Goal: Transaction & Acquisition: Obtain resource

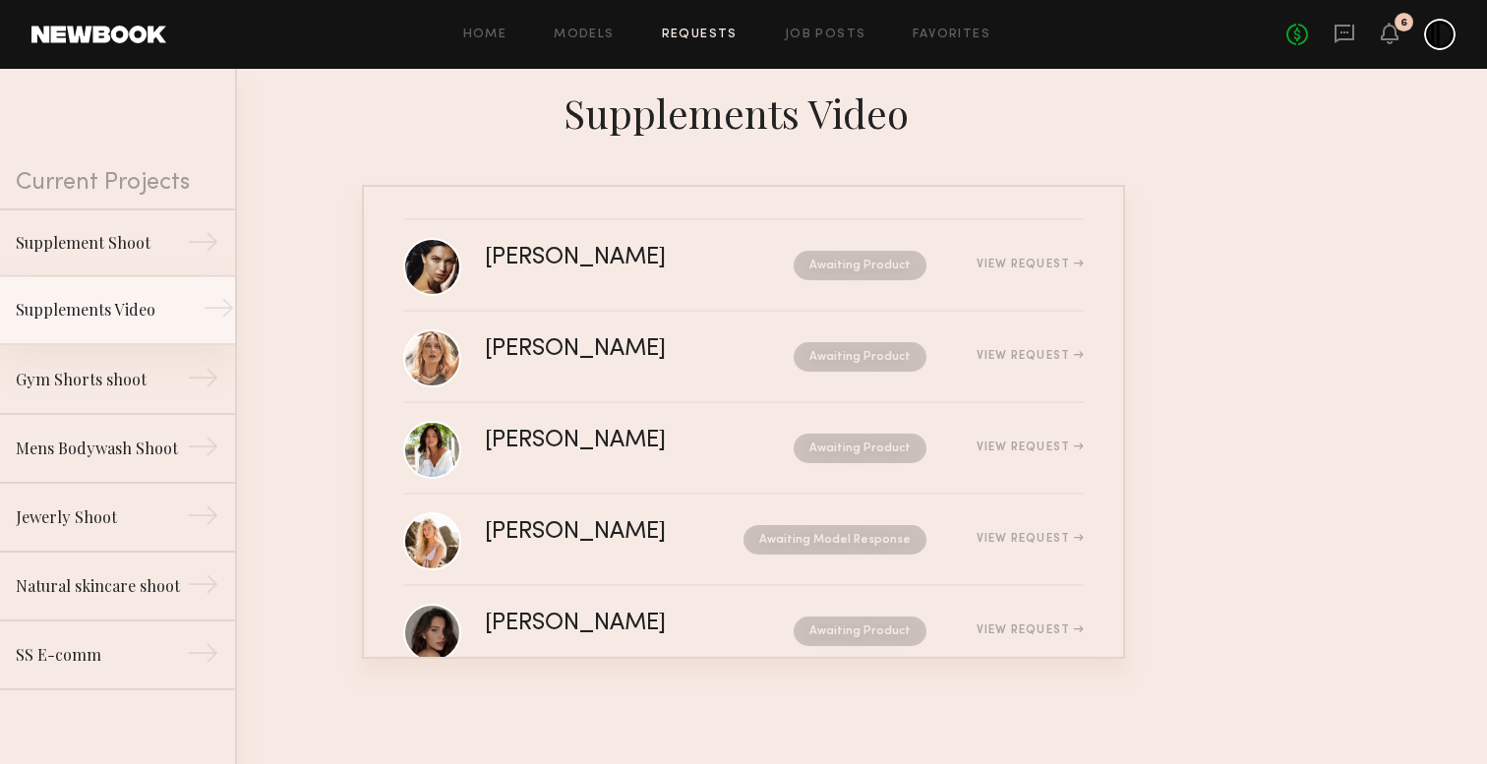
scroll to position [235, 0]
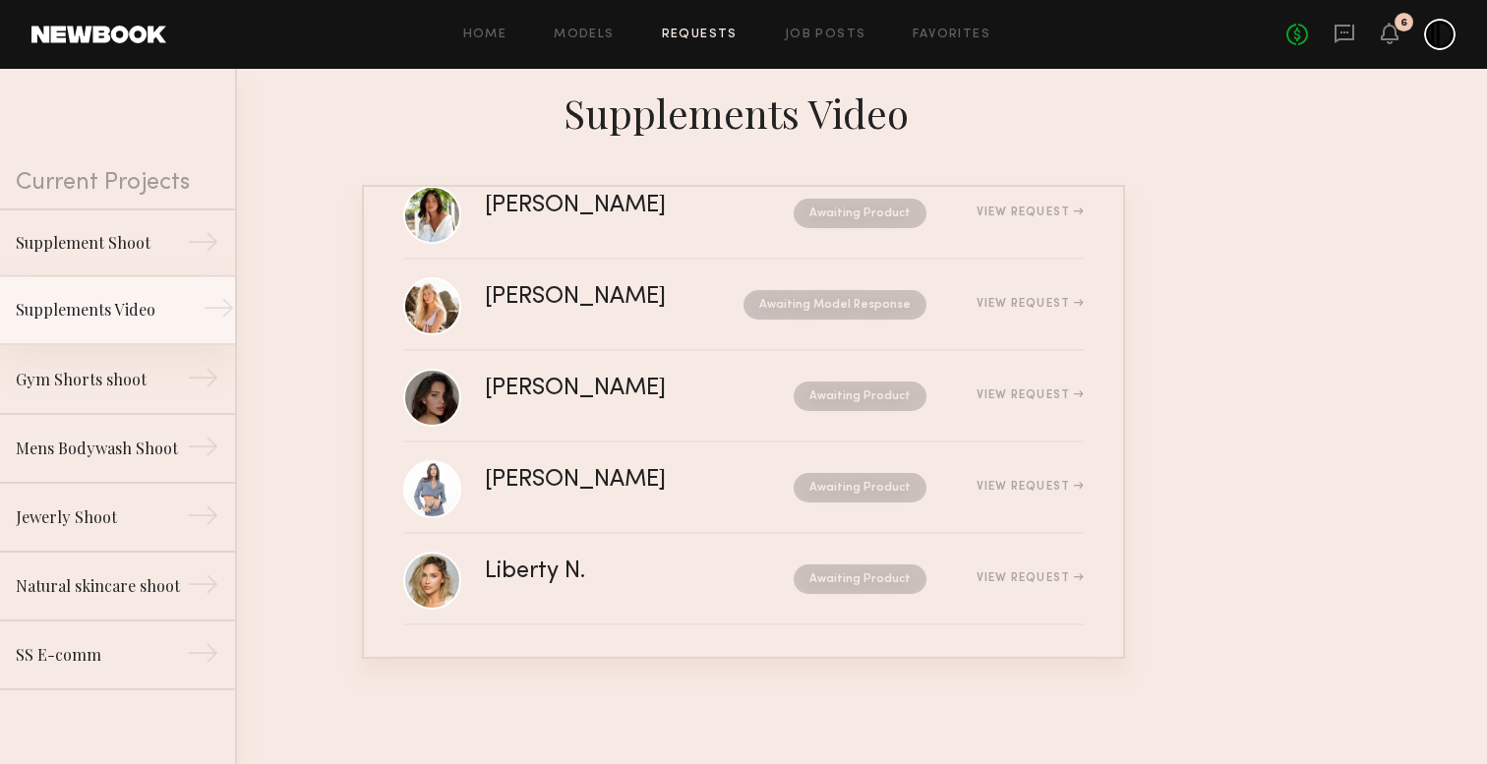
click at [111, 318] on div "Supplements Video" at bounding box center [101, 310] width 171 height 24
click at [614, 39] on link "Models" at bounding box center [584, 35] width 60 height 13
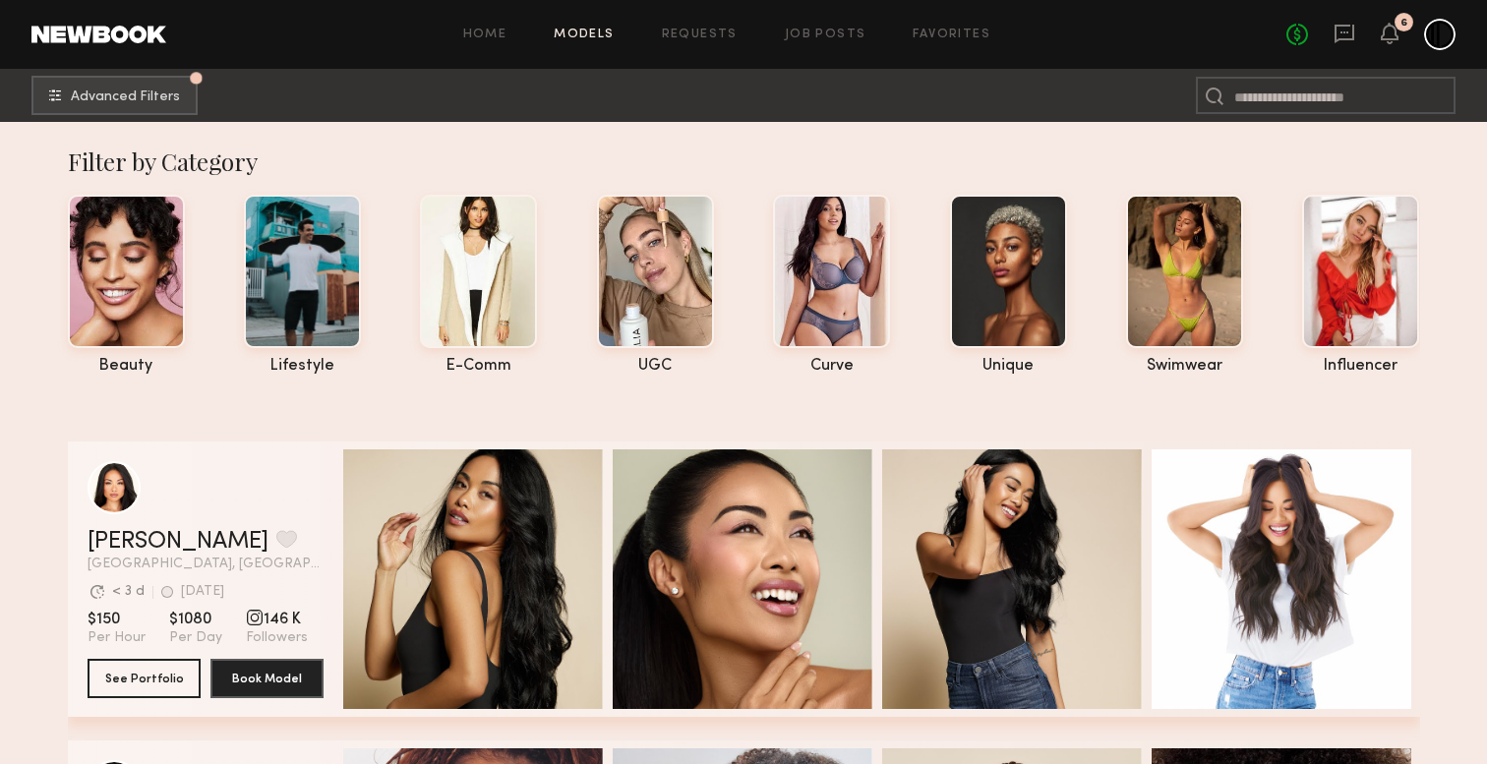
click at [823, 41] on div "Home Models Requests Job Posts Favorites Sign Out No fees up to $5,000 6" at bounding box center [811, 34] width 1290 height 31
click at [824, 24] on div "Home Models Requests Job Posts Favorites Sign Out No fees up to $5,000 6" at bounding box center [811, 34] width 1290 height 31
click at [823, 44] on div "Home Models Requests Job Posts Favorites Sign Out No fees up to $5,000 6" at bounding box center [811, 34] width 1290 height 31
click at [835, 30] on link "Job Posts" at bounding box center [826, 35] width 82 height 13
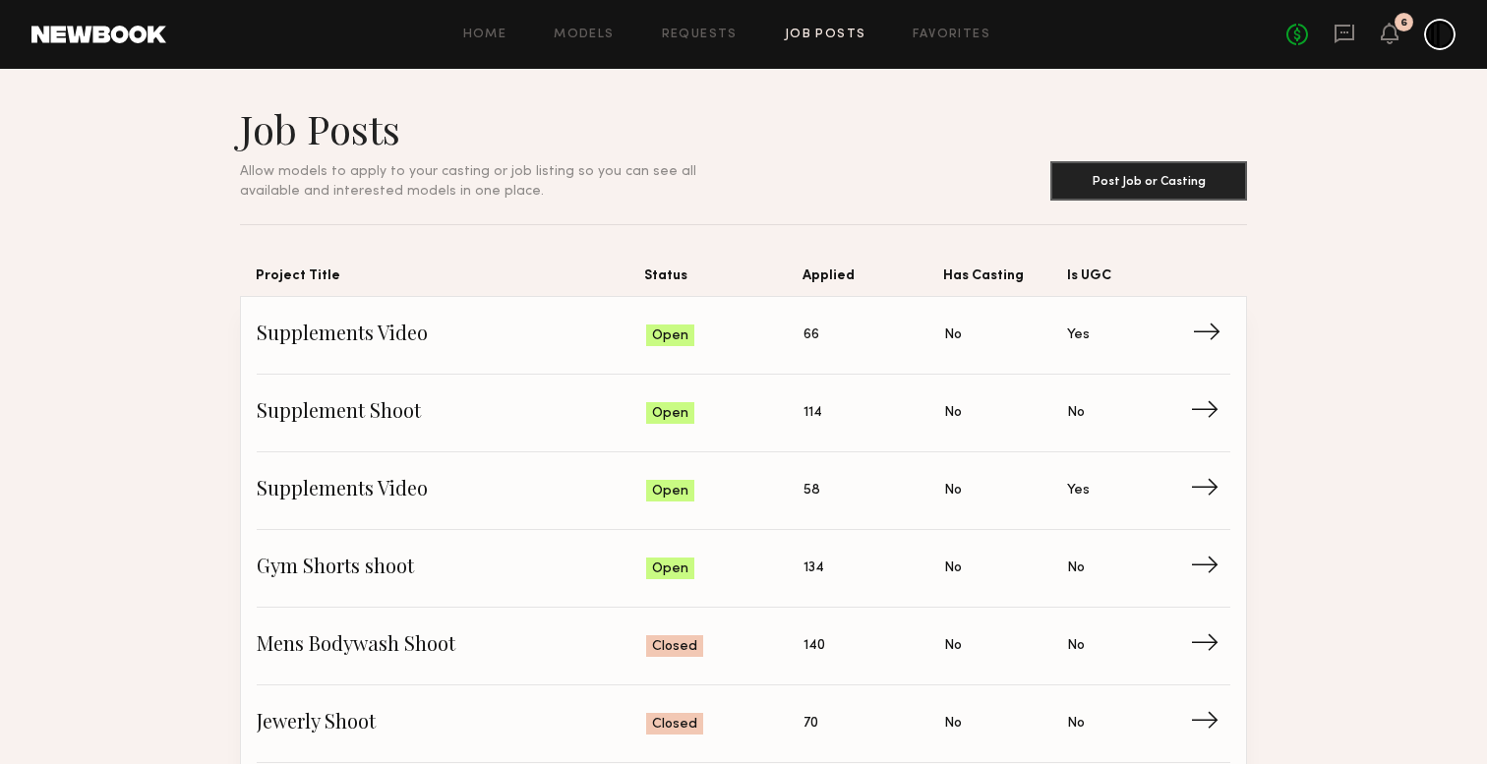
click at [401, 328] on span "Supplements Video" at bounding box center [452, 336] width 390 height 30
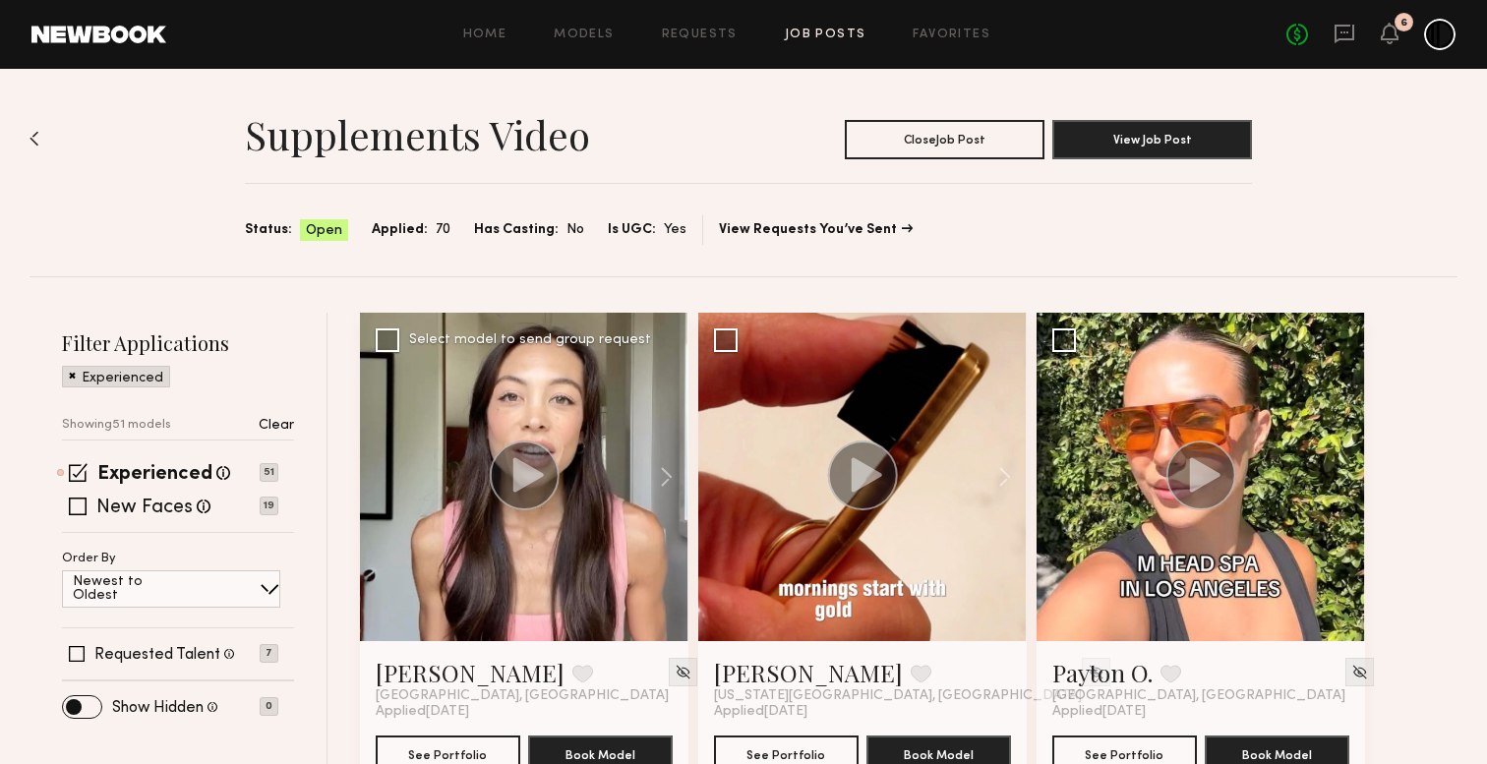
click at [527, 472] on icon at bounding box center [528, 474] width 30 height 34
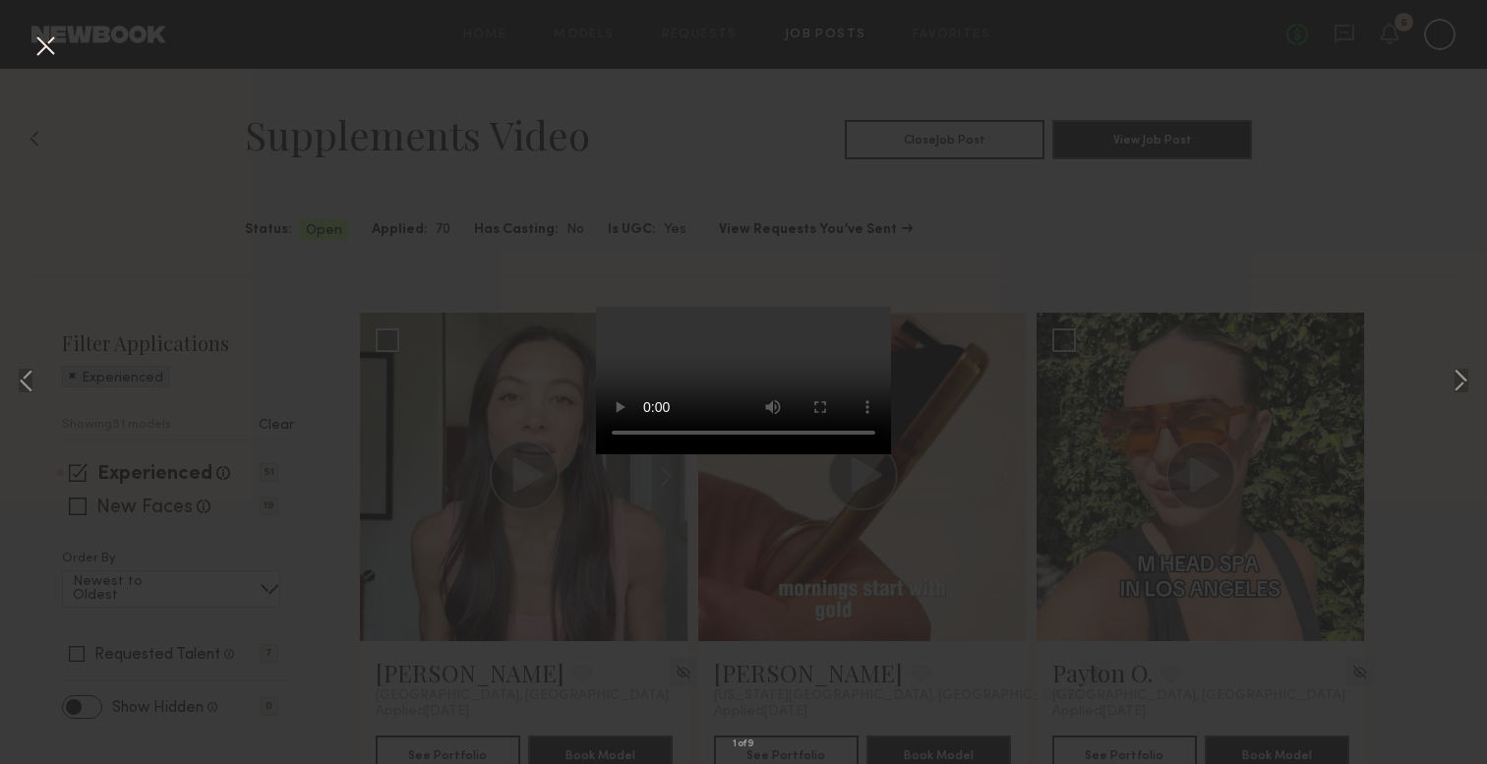
click at [1209, 209] on div "1 of 9" at bounding box center [743, 382] width 1487 height 764
click at [367, 209] on div "1 of 9" at bounding box center [743, 382] width 1487 height 764
click at [30, 29] on div "1 of 9" at bounding box center [743, 382] width 1487 height 764
click at [35, 37] on button at bounding box center [45, 47] width 31 height 35
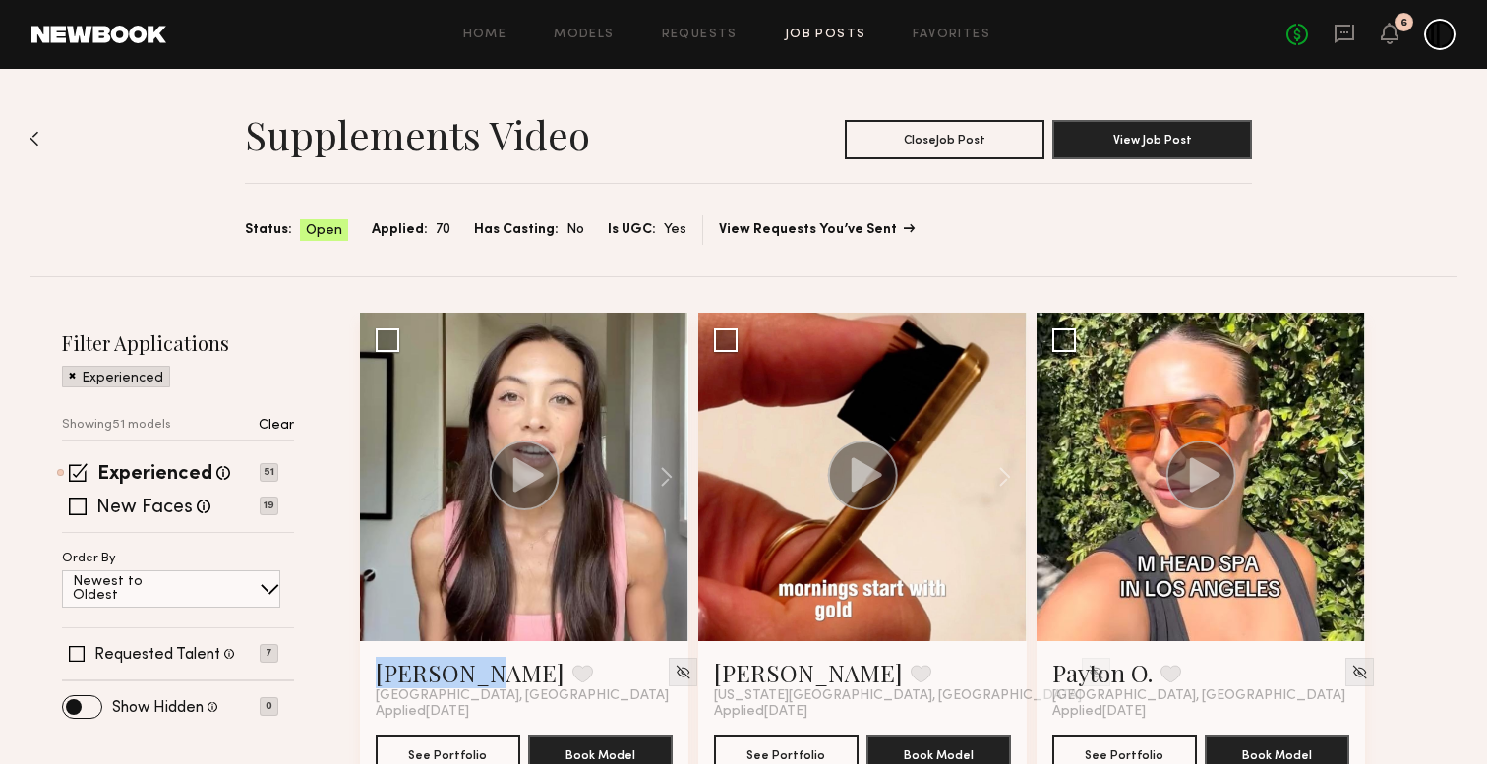
click at [870, 228] on link "View Requests You’ve Sent" at bounding box center [816, 230] width 194 height 14
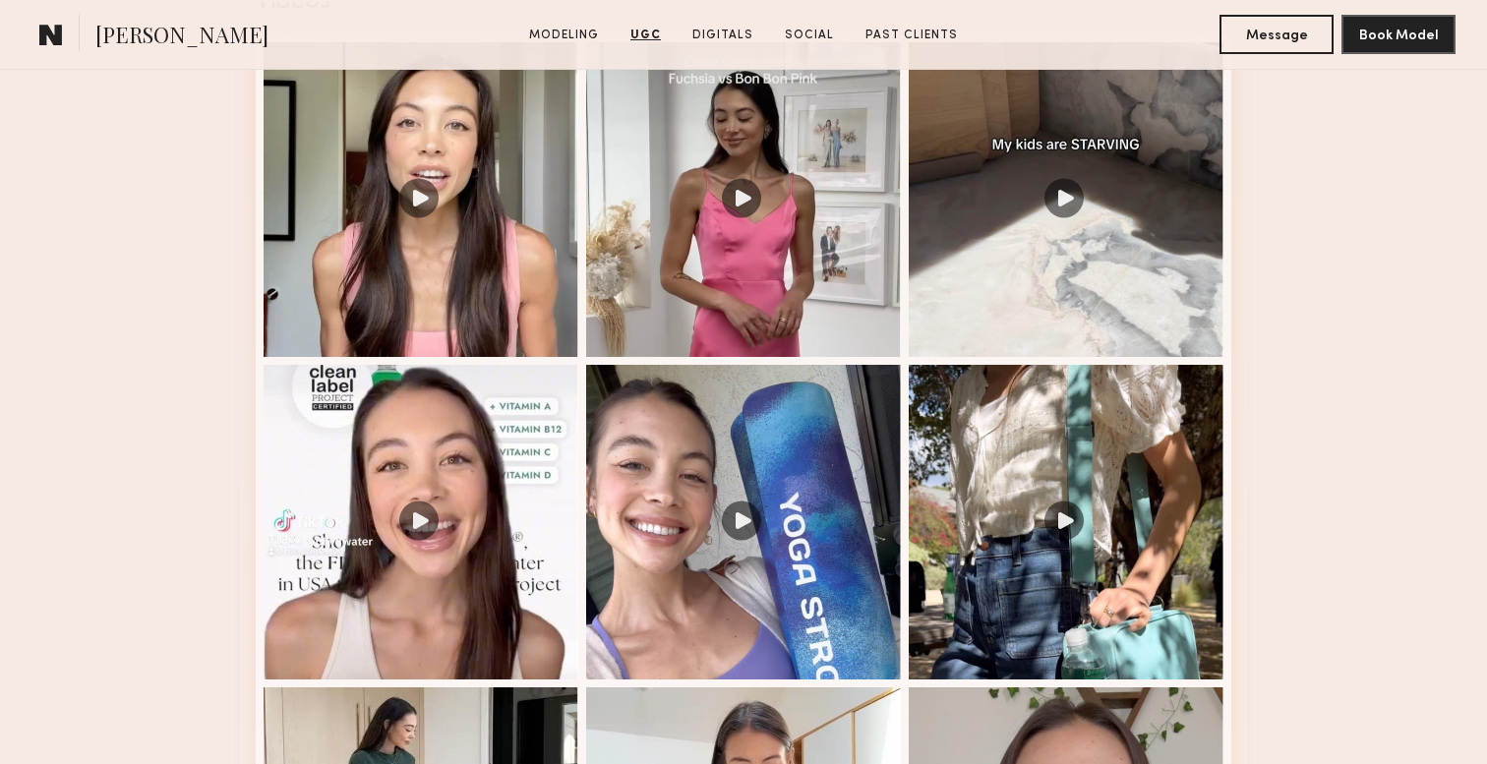
scroll to position [2117, 0]
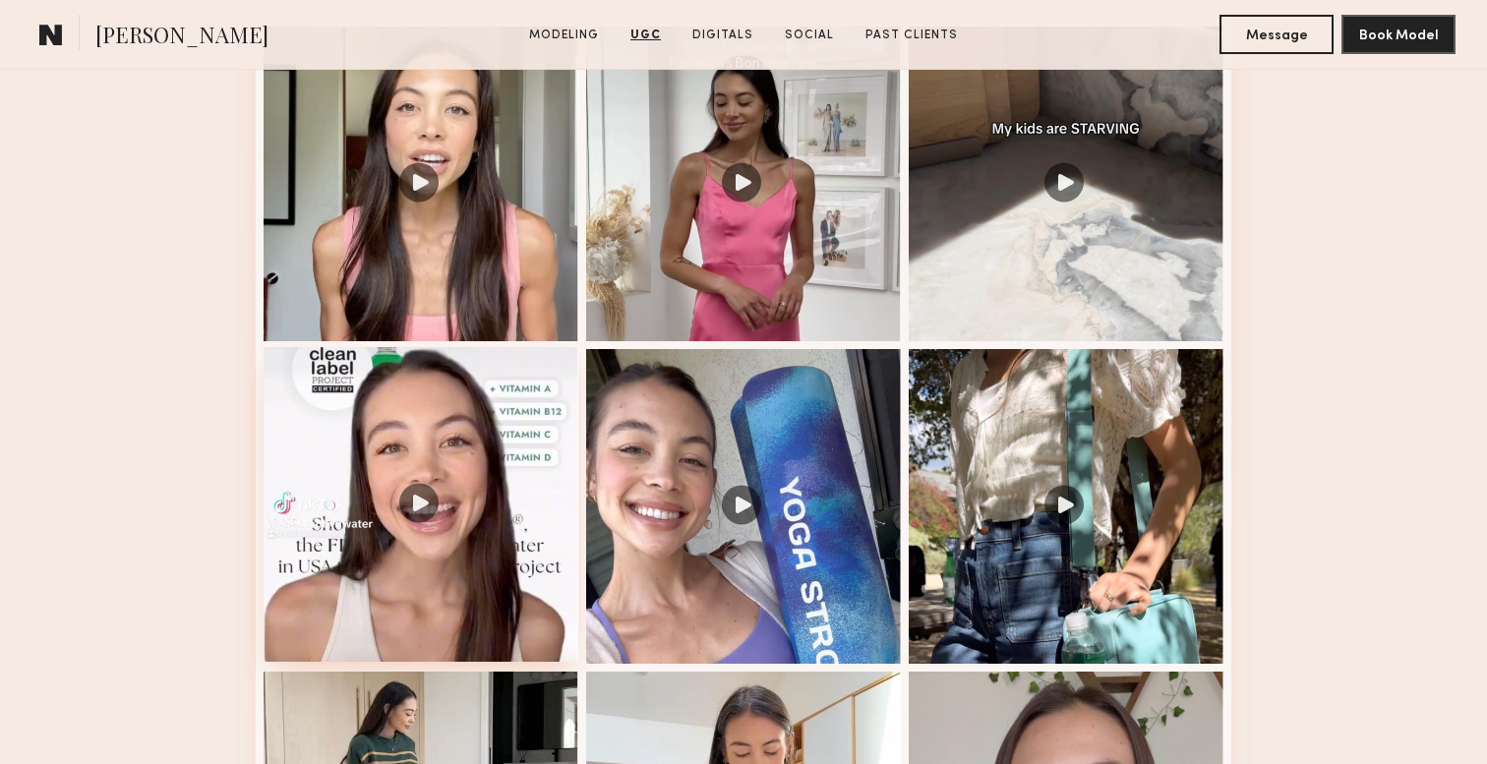
click at [381, 514] on div at bounding box center [421, 504] width 315 height 315
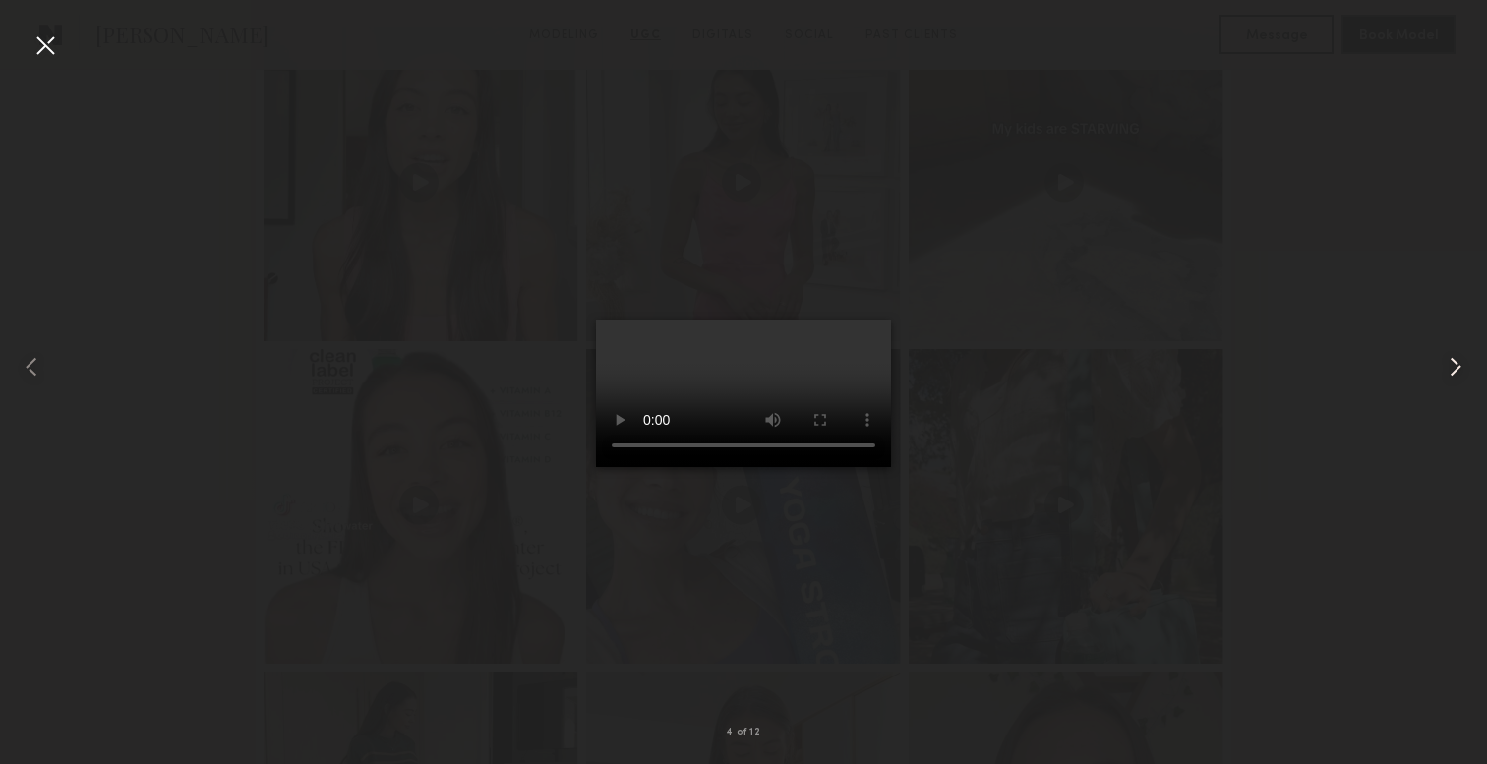
click at [1454, 380] on common-icon at bounding box center [1455, 366] width 31 height 31
click at [1460, 370] on common-icon at bounding box center [1455, 366] width 31 height 31
click at [1460, 369] on common-icon at bounding box center [1455, 366] width 31 height 31
click at [1460, 370] on common-icon at bounding box center [1455, 366] width 31 height 31
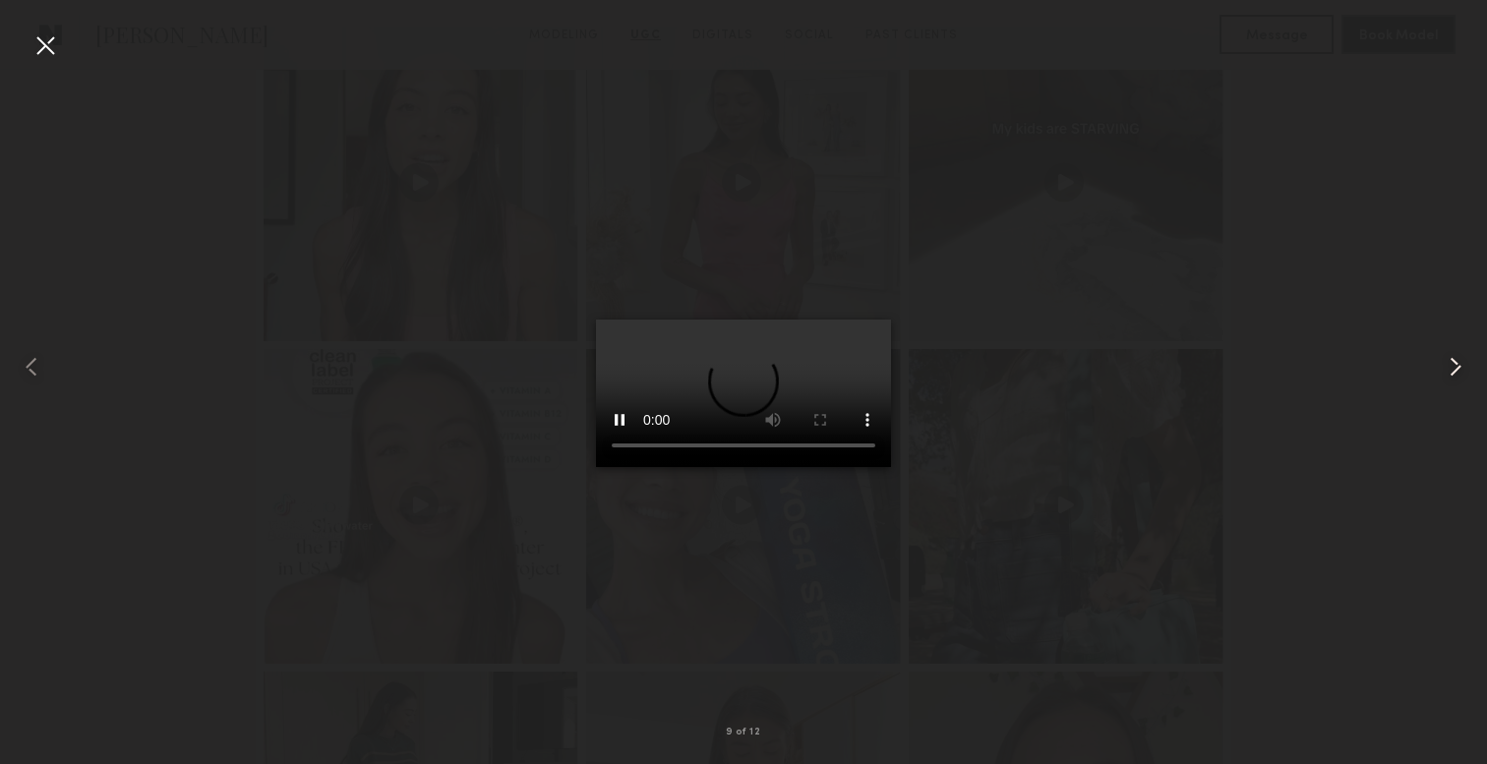
click at [1450, 358] on common-icon at bounding box center [1455, 366] width 31 height 31
click at [1465, 364] on common-icon at bounding box center [1455, 366] width 31 height 31
click at [1458, 361] on common-icon at bounding box center [1455, 366] width 31 height 31
click at [1460, 363] on common-icon at bounding box center [1455, 366] width 31 height 31
